Goal: Information Seeking & Learning: Check status

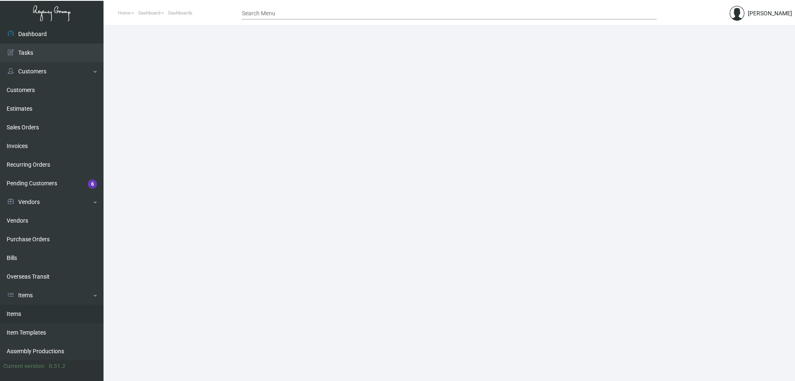
click at [34, 308] on link "Items" at bounding box center [52, 314] width 104 height 19
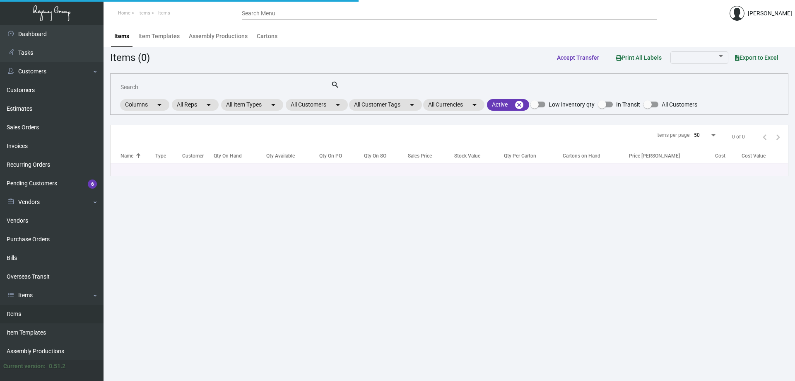
click at [34, 308] on link "Items" at bounding box center [52, 314] width 104 height 19
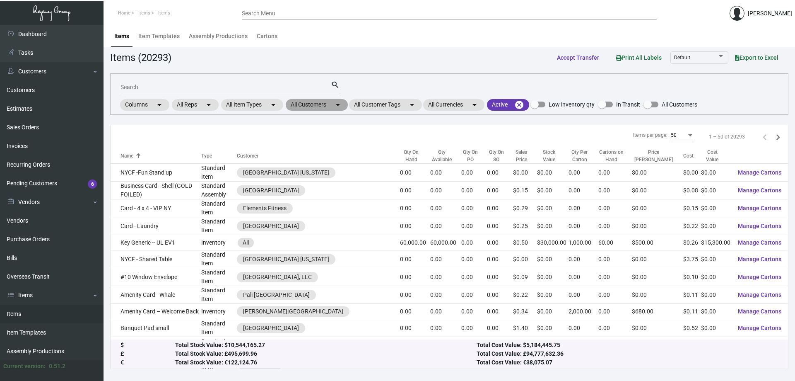
click at [313, 104] on mat-chip "All Customers arrow_drop_down" at bounding box center [317, 105] width 62 height 12
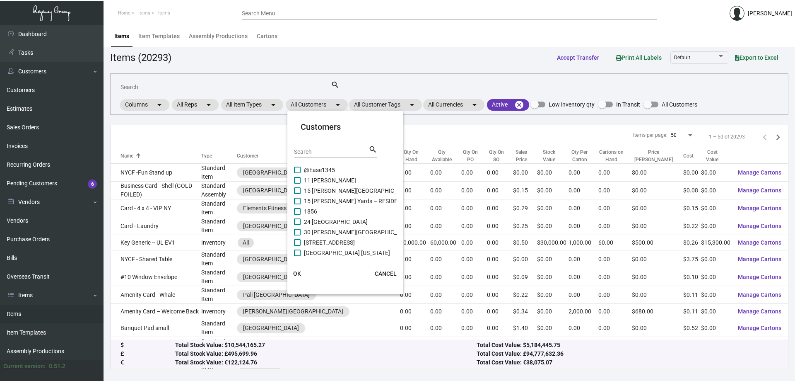
click at [327, 151] on input "Search" at bounding box center [331, 152] width 75 height 7
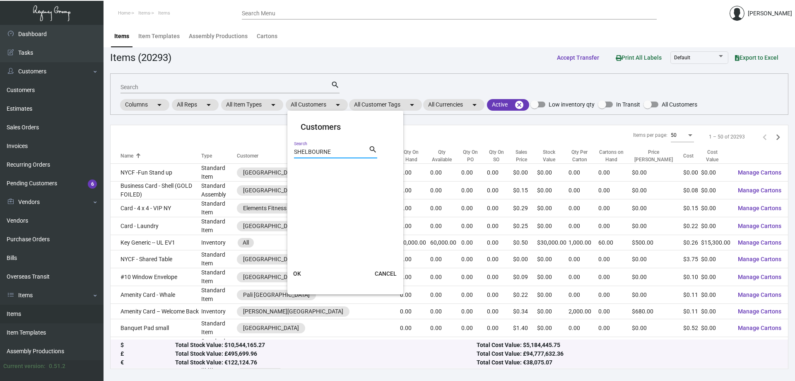
click at [344, 152] on input "SHELBOURNE" at bounding box center [331, 152] width 75 height 7
drag, startPoint x: 343, startPoint y: 152, endPoint x: 172, endPoint y: 161, distance: 170.5
click at [173, 161] on div "Customers SHELBOURNE Search search OK CANCEL" at bounding box center [397, 190] width 795 height 381
type input "SHELB"
click at [340, 181] on span "[GEOGRAPHIC_DATA]" at bounding box center [332, 180] width 56 height 10
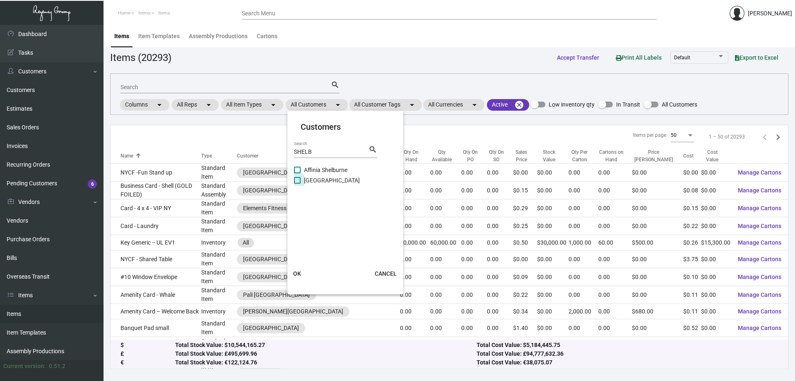
click at [297, 184] on input "[GEOGRAPHIC_DATA]" at bounding box center [297, 184] width 0 height 0
checkbox input "true"
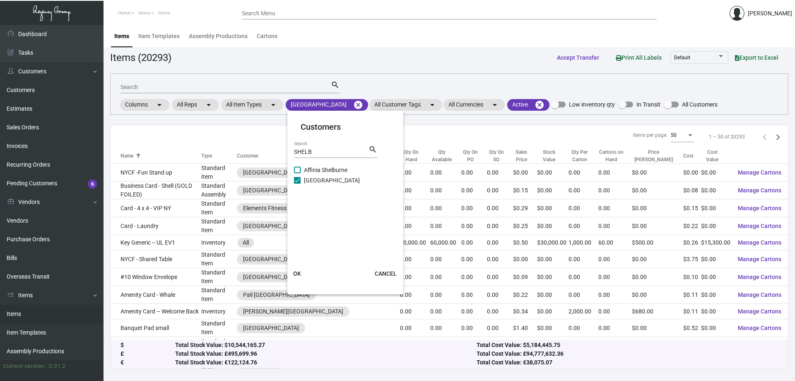
click at [296, 269] on button "OK" at bounding box center [297, 273] width 27 height 15
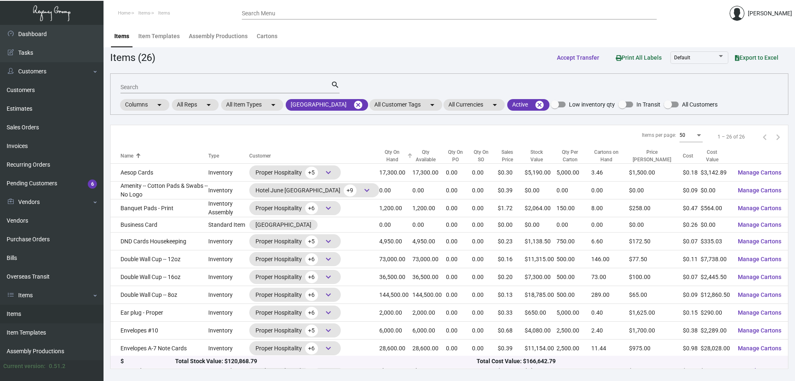
click at [383, 151] on div "Qty On Hand" at bounding box center [393, 155] width 26 height 15
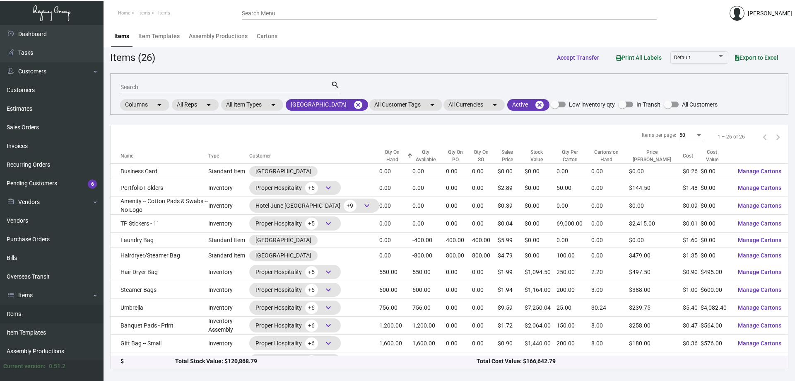
click at [383, 151] on div "Qty On Hand" at bounding box center [393, 155] width 26 height 15
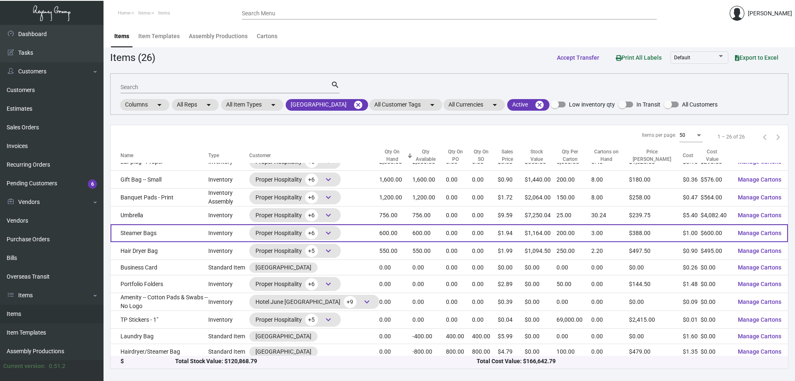
scroll to position [264, 0]
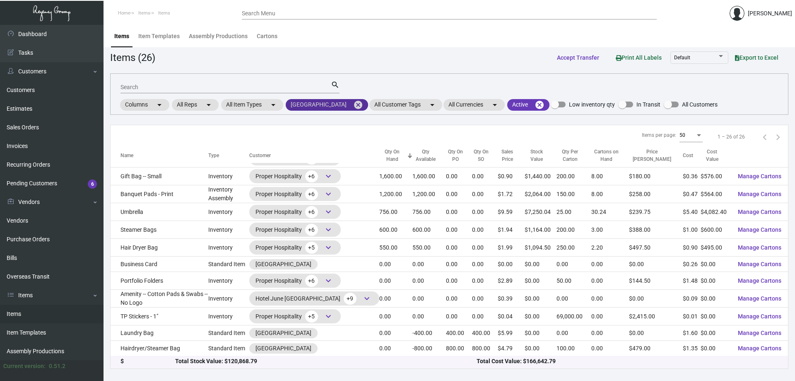
click at [363, 106] on mat-icon "cancel" at bounding box center [358, 105] width 10 height 10
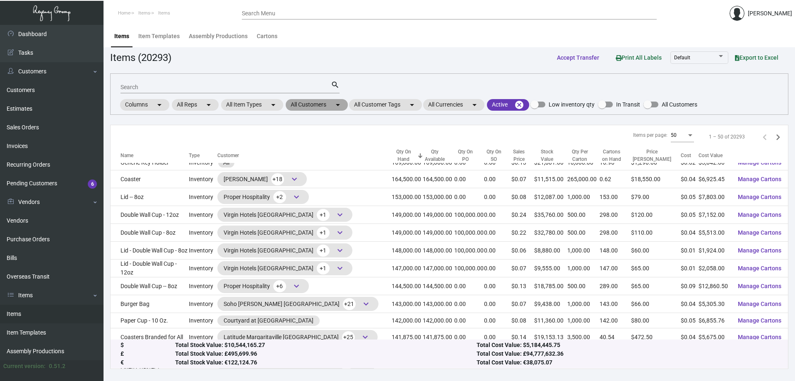
click at [333, 108] on mat-chip "All Customers arrow_drop_down" at bounding box center [317, 105] width 62 height 12
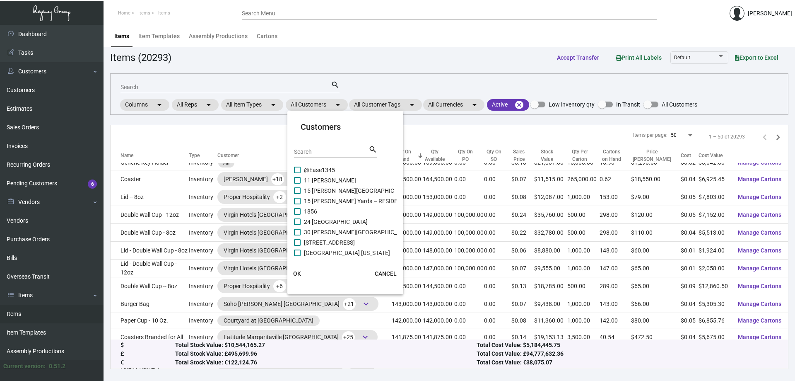
click at [343, 156] on div "Search" at bounding box center [331, 151] width 75 height 13
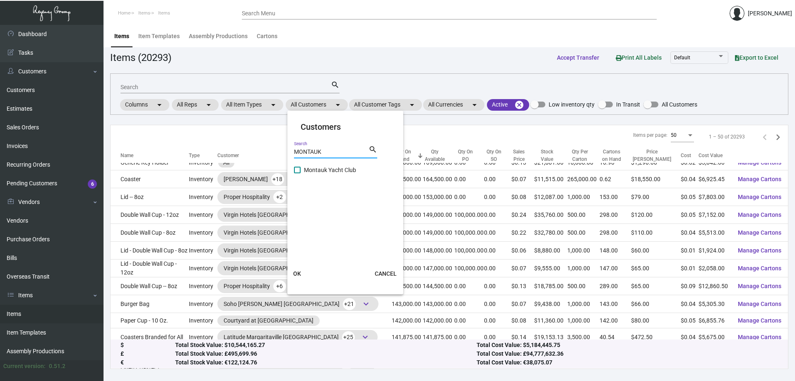
type input "MONTAUK"
click at [343, 169] on span "Montauk Yacht Club" at bounding box center [330, 170] width 52 height 10
click at [297, 173] on input "Montauk Yacht Club" at bounding box center [297, 173] width 0 height 0
checkbox input "true"
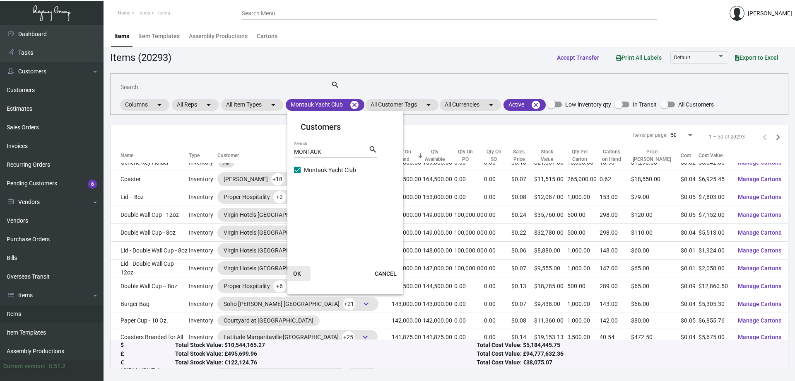
click at [297, 271] on span "OK" at bounding box center [297, 273] width 8 height 7
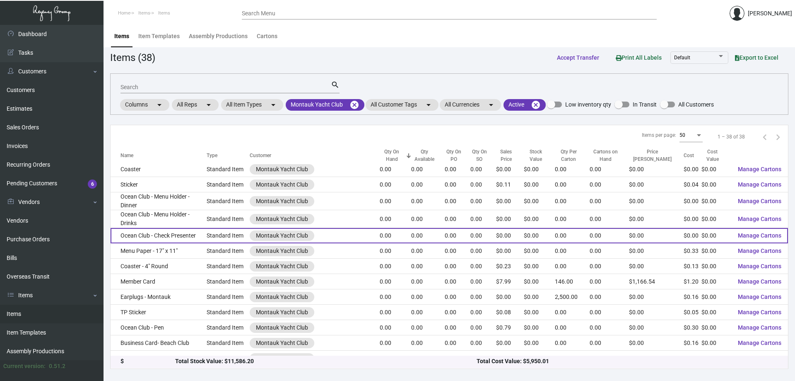
scroll to position [0, 0]
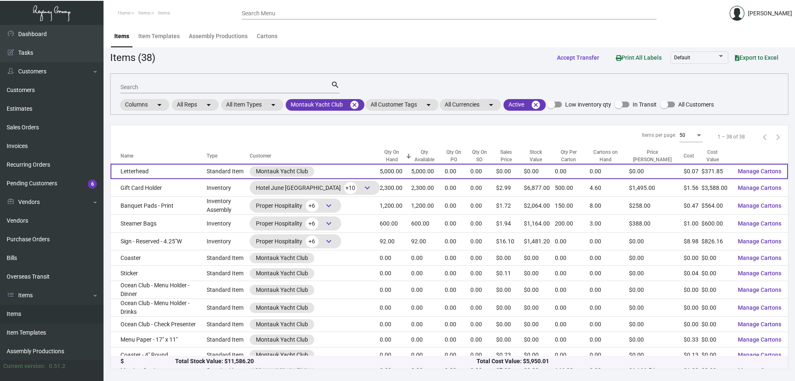
click at [239, 172] on td "Standard Item" at bounding box center [228, 171] width 43 height 15
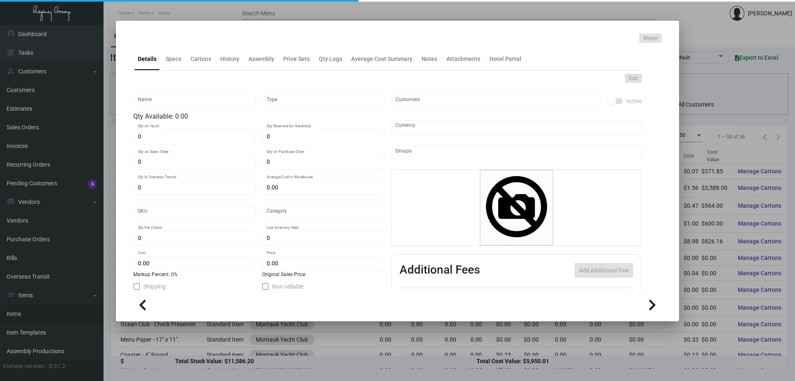
type input "Letterhead"
type input "Standard Item"
type input "5,000"
type input "$ 0.00"
type input "MYC32-Letterhead-22"
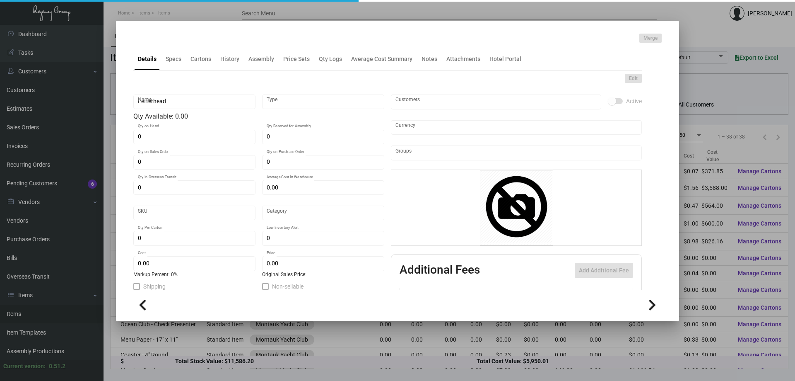
type input "Standard"
type input "$ 0.07437"
type input "$ 0.00"
checkbox input "true"
type input "United States Dollar $"
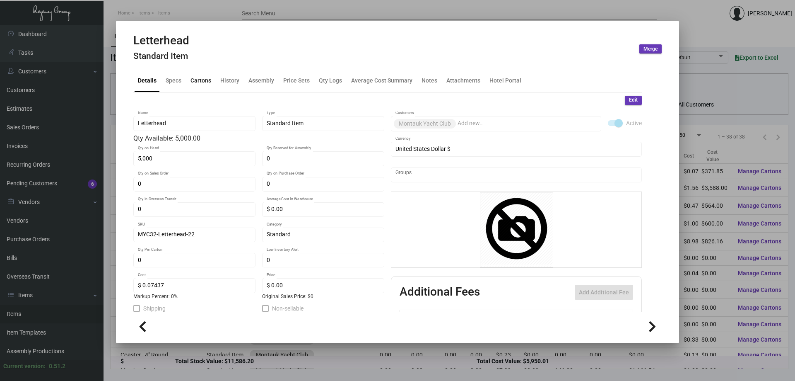
click at [198, 82] on div "Cartons" at bounding box center [201, 80] width 21 height 9
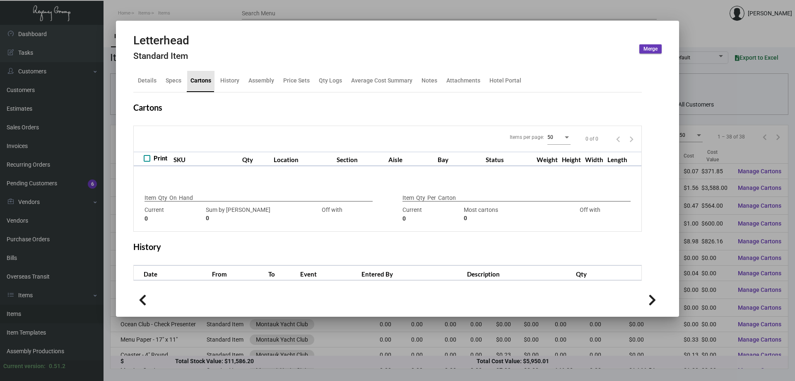
checkbox input "true"
type input "5,000"
type input "+5000"
type input "0"
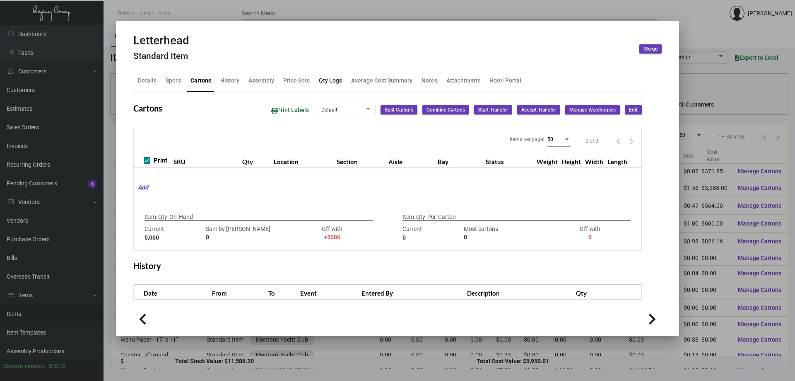
click at [334, 80] on div "Qty Logs" at bounding box center [330, 80] width 23 height 9
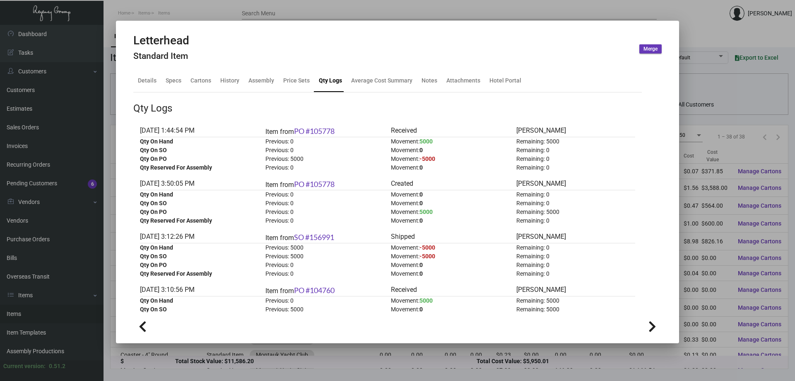
click at [308, 11] on div at bounding box center [397, 190] width 795 height 381
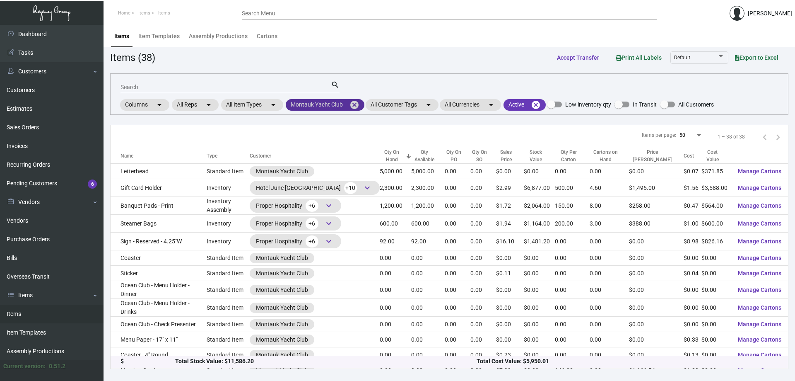
click at [354, 108] on mat-icon "cancel" at bounding box center [355, 105] width 10 height 10
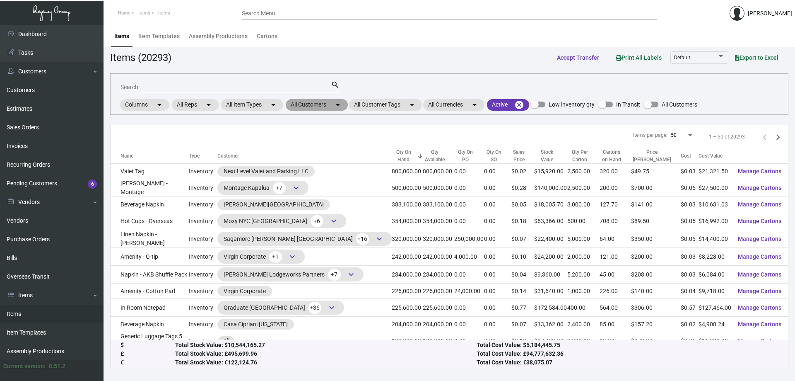
click at [330, 104] on mat-chip "All Customers arrow_drop_down" at bounding box center [317, 105] width 62 height 12
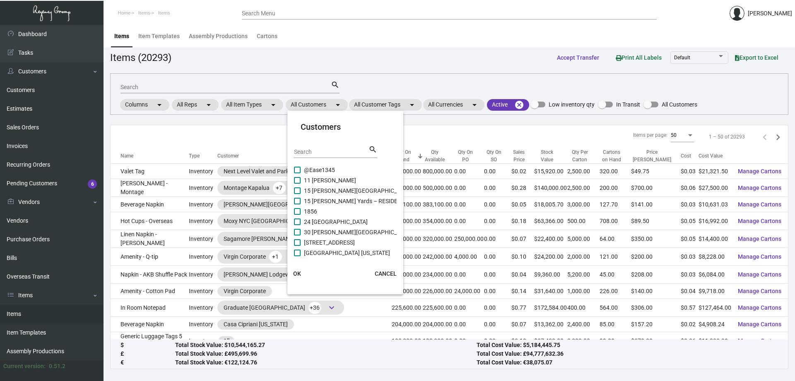
click at [328, 153] on input "Search" at bounding box center [331, 152] width 75 height 7
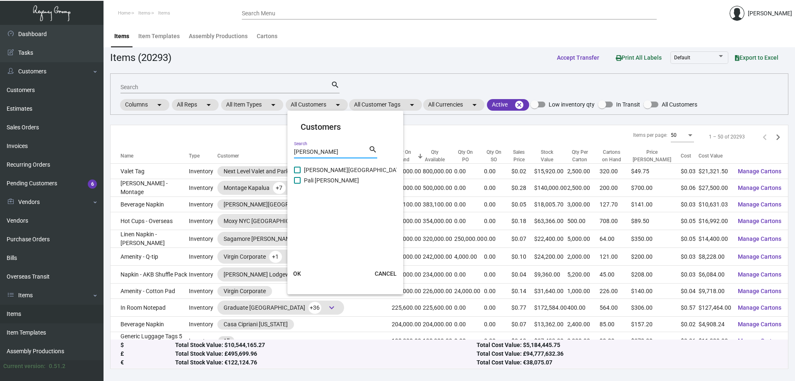
type input "[PERSON_NAME]"
click at [327, 170] on span "[PERSON_NAME][GEOGRAPHIC_DATA]" at bounding box center [354, 170] width 100 height 10
click at [297, 173] on input "[PERSON_NAME][GEOGRAPHIC_DATA]" at bounding box center [297, 173] width 0 height 0
checkbox input "true"
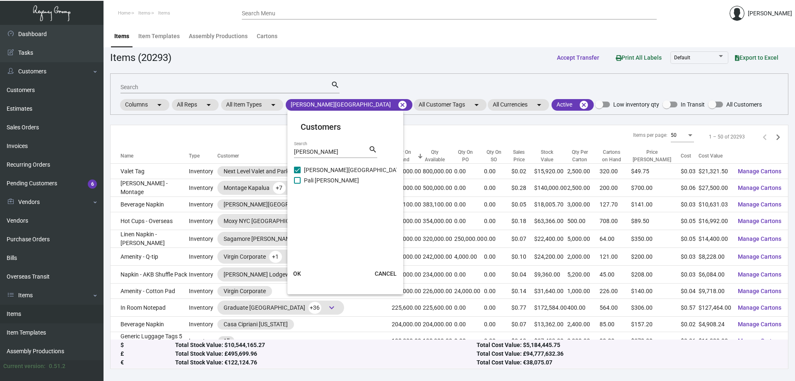
click at [295, 269] on button "OK" at bounding box center [297, 273] width 27 height 15
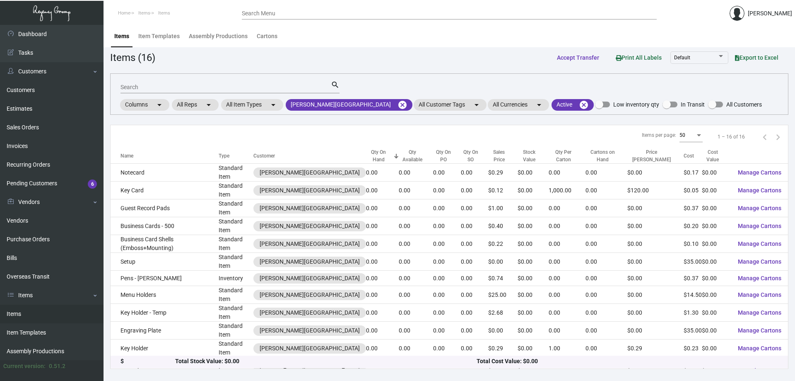
click at [366, 155] on div "Qty On Hand" at bounding box center [378, 155] width 25 height 15
